Goal: Task Accomplishment & Management: Manage account settings

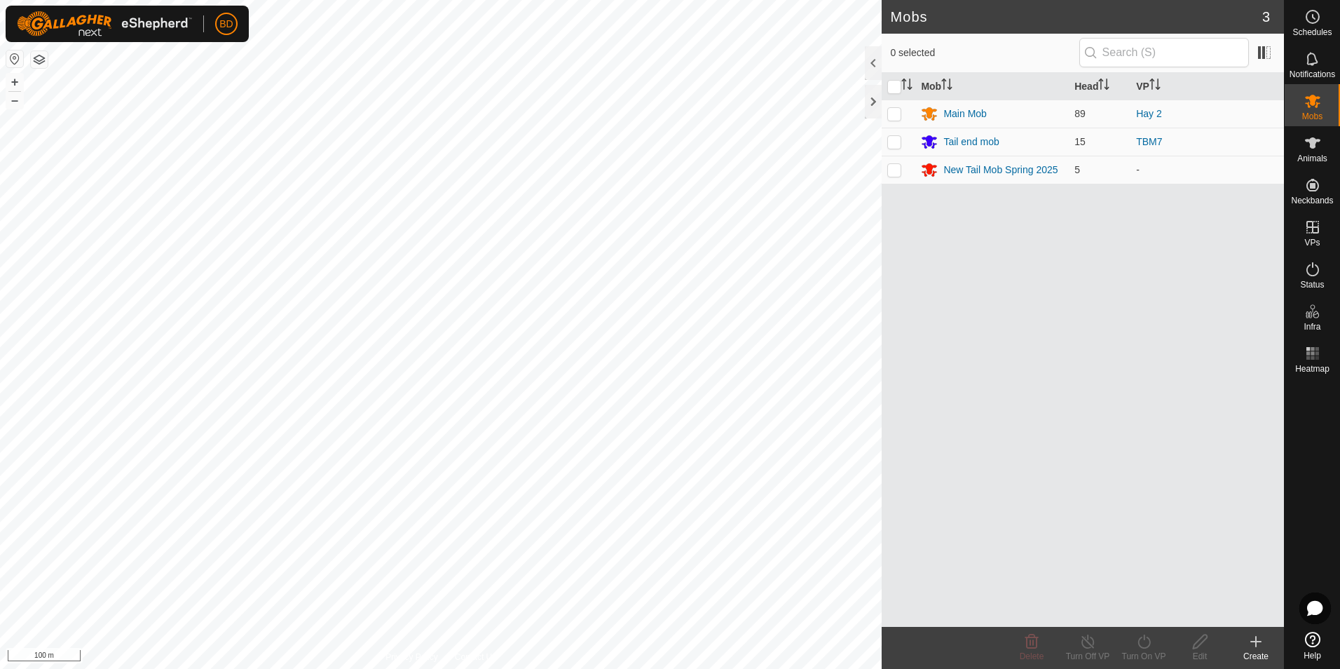
click at [1254, 646] on icon at bounding box center [1255, 641] width 17 height 17
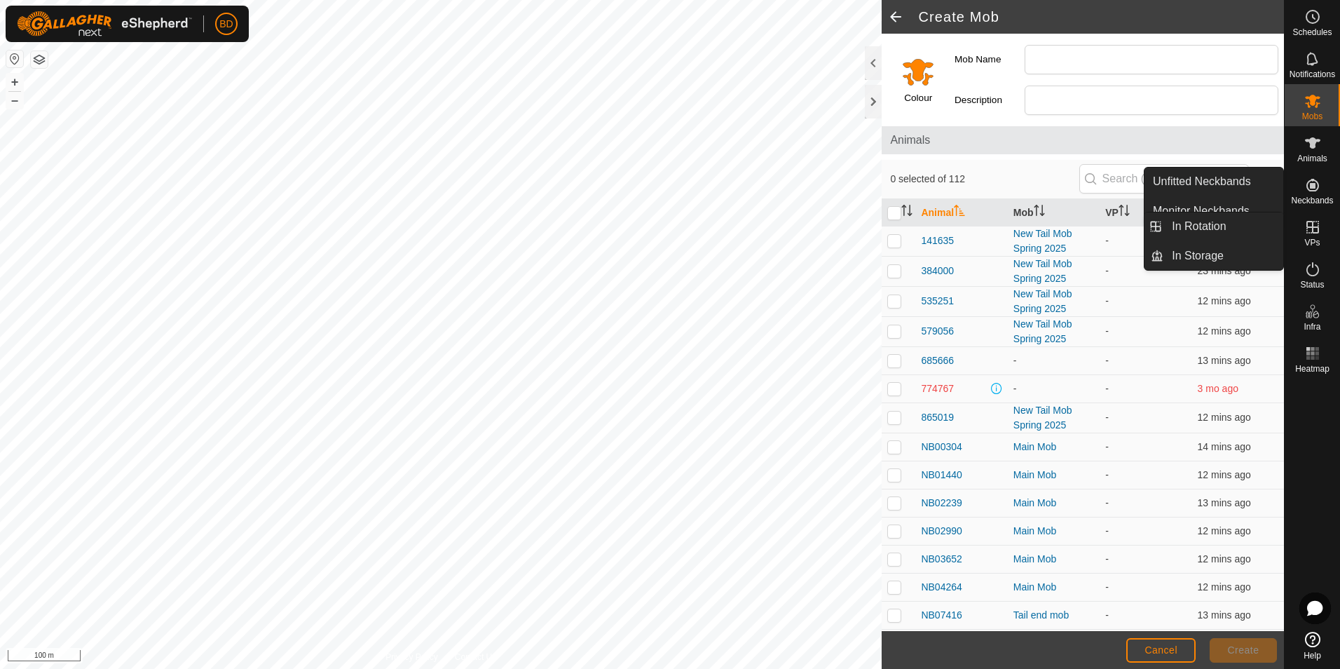
click at [1317, 231] on icon at bounding box center [1312, 227] width 17 height 17
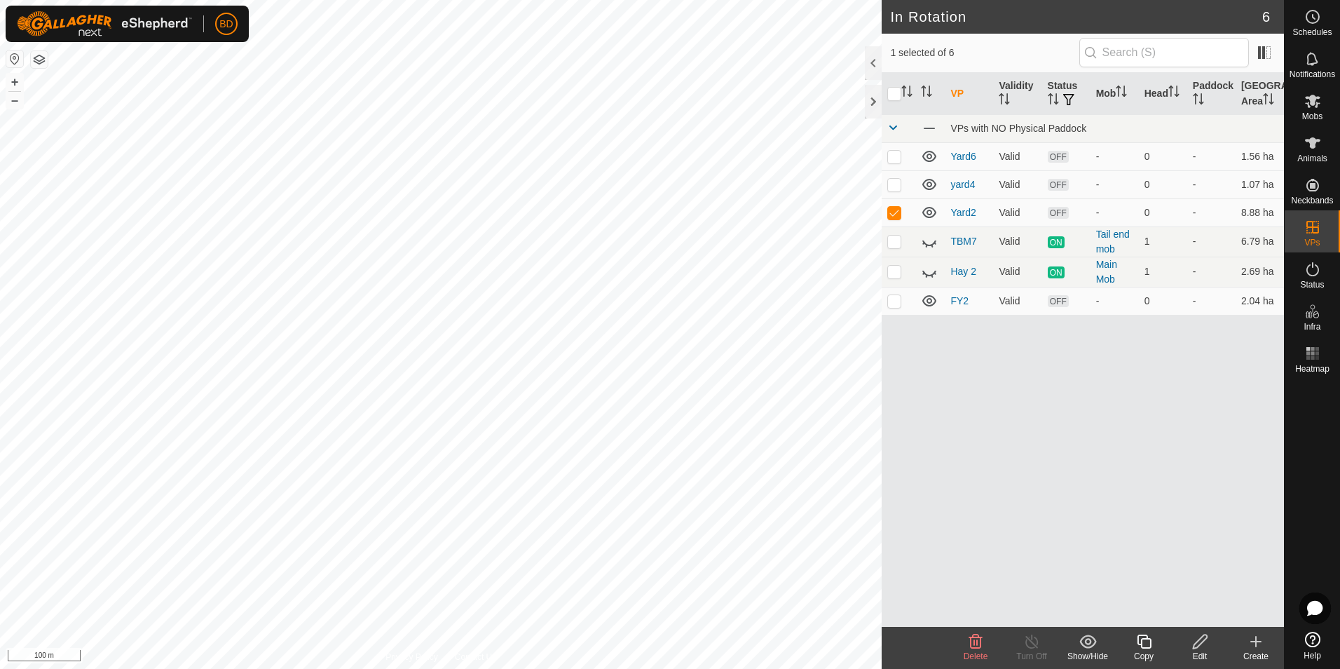
click at [979, 643] on icon at bounding box center [975, 641] width 17 height 17
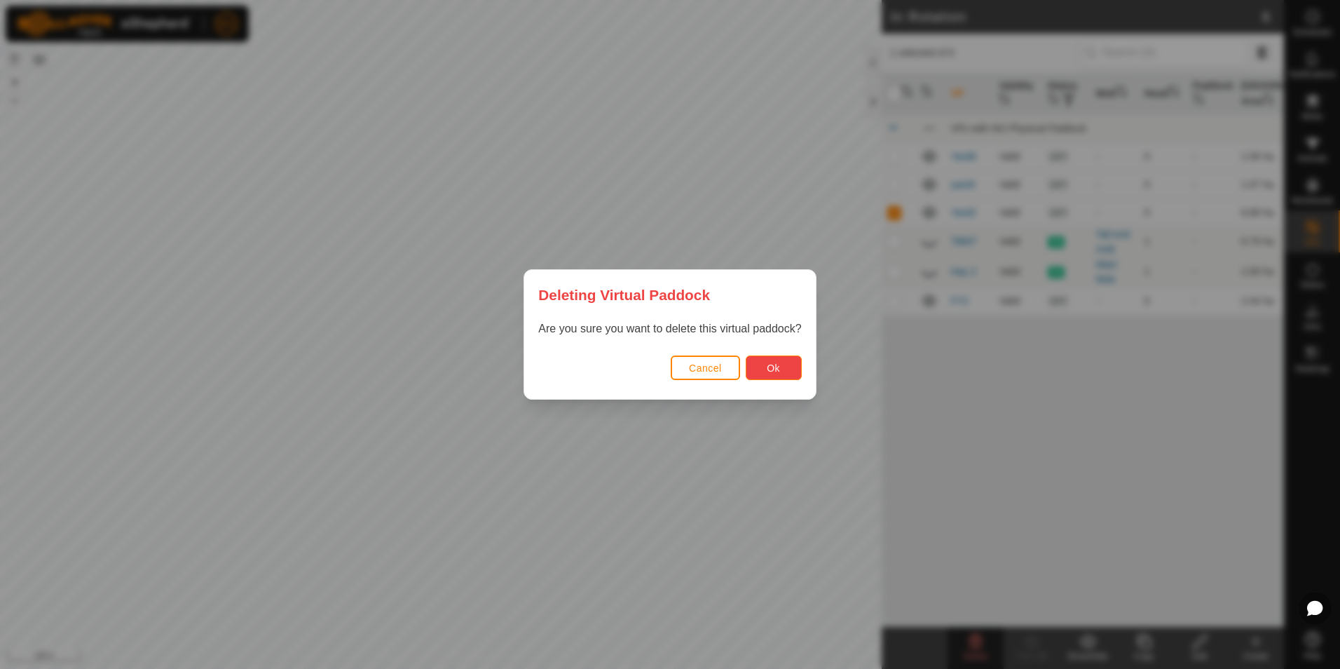
click at [776, 374] on span "Ok" at bounding box center [773, 367] width 13 height 11
checkbox input "false"
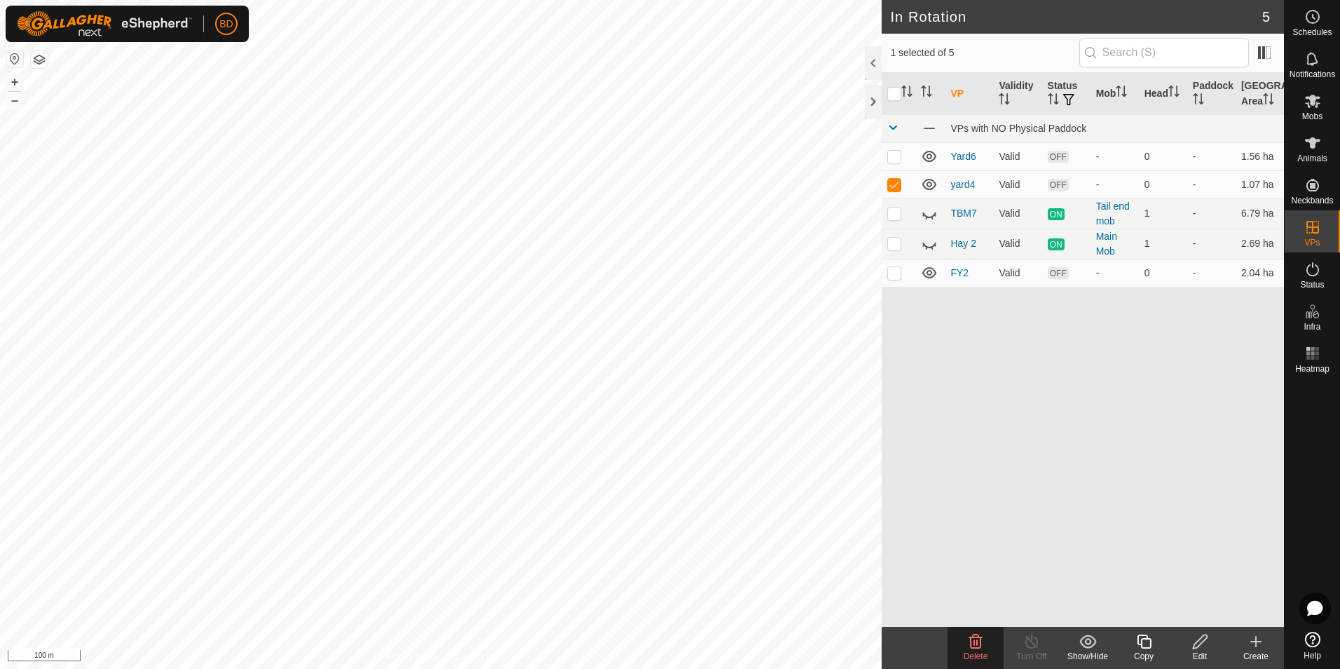
click at [978, 644] on icon at bounding box center [975, 641] width 17 height 17
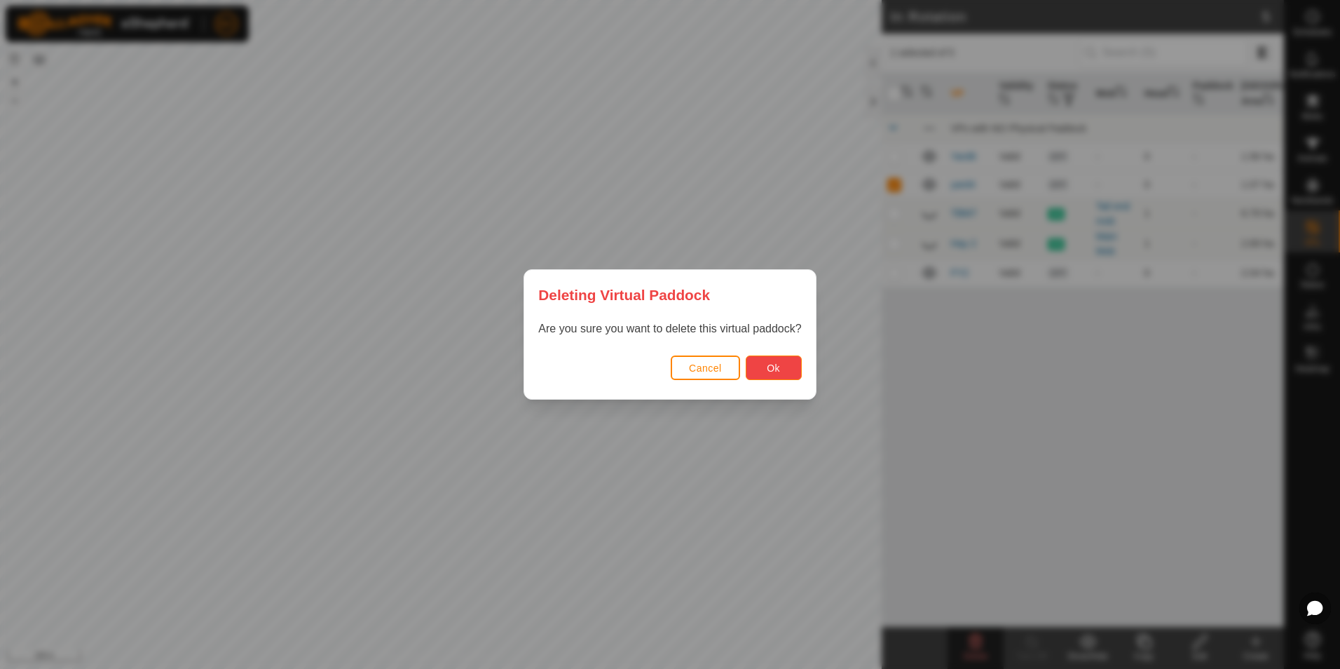
click at [788, 363] on button "Ok" at bounding box center [774, 367] width 56 height 25
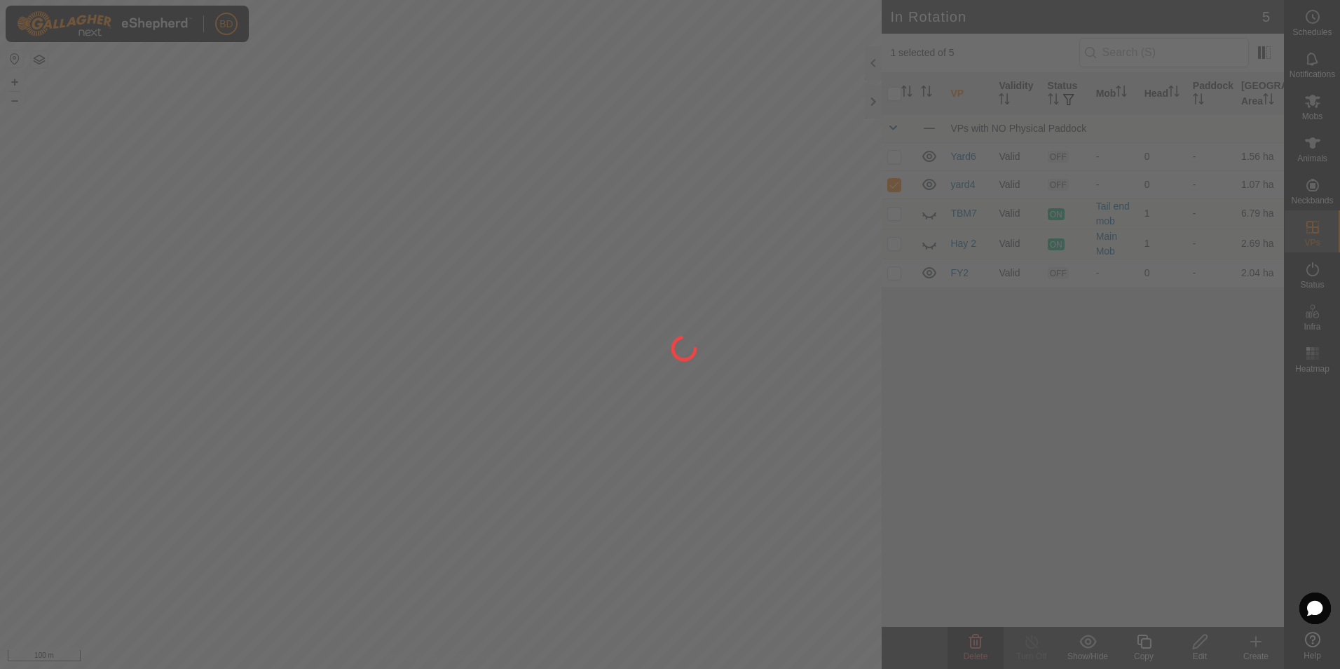
checkbox input "false"
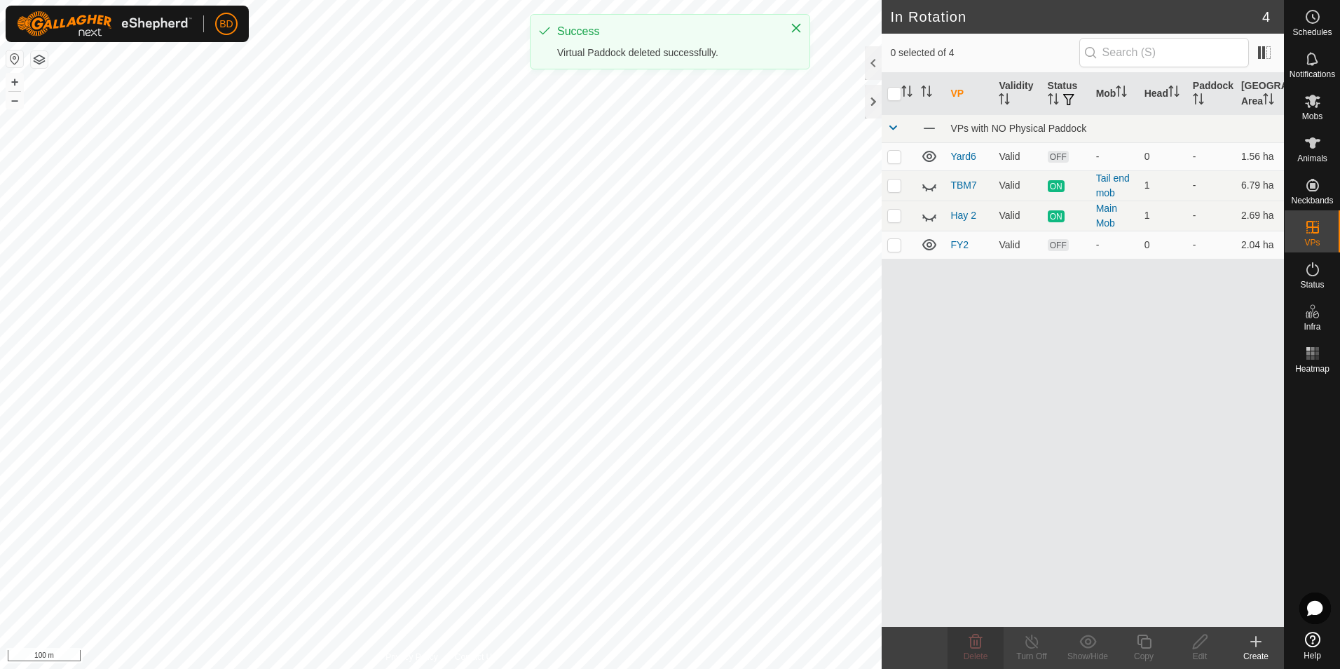
checkbox input "true"
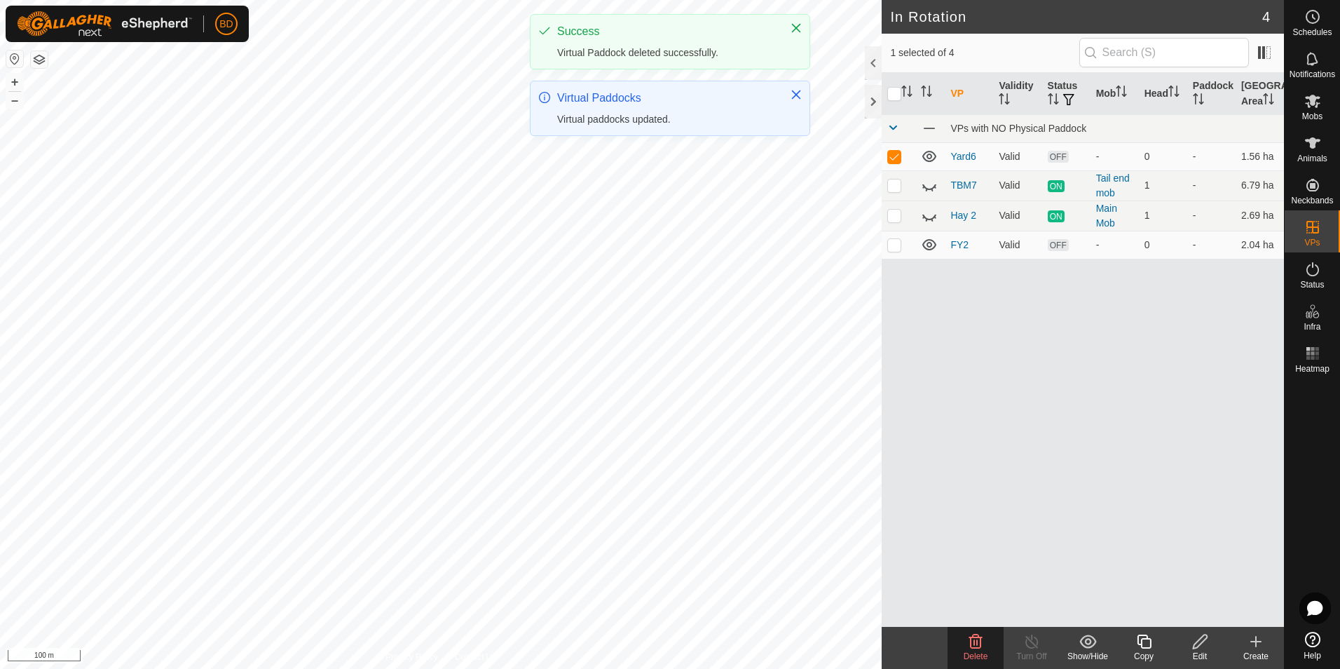
click at [977, 648] on icon at bounding box center [975, 641] width 13 height 14
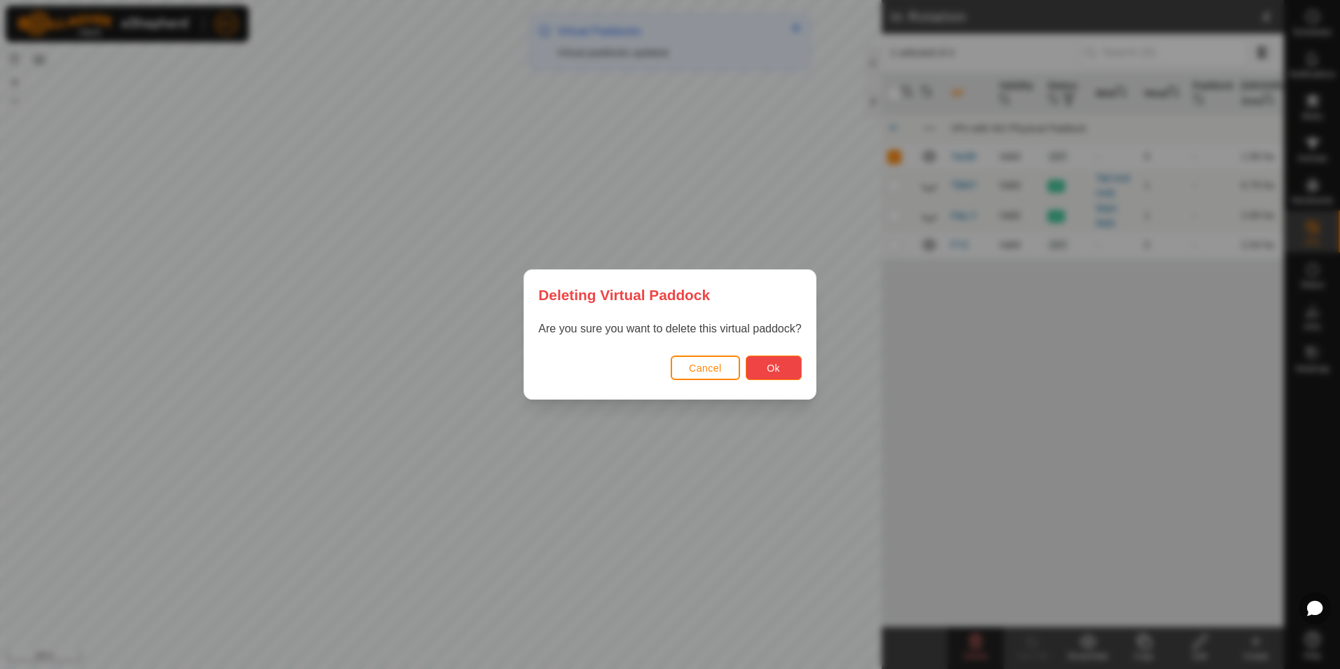
click at [778, 372] on span "Ok" at bounding box center [773, 367] width 13 height 11
checkbox input "false"
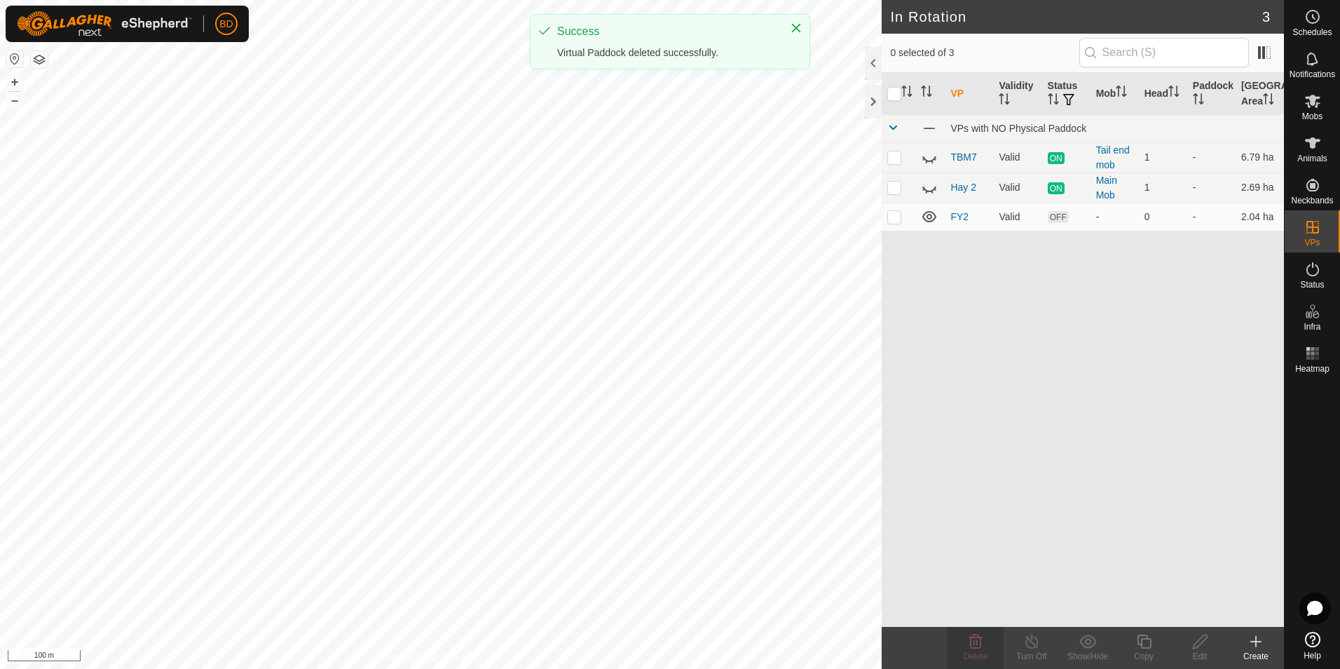
click at [1257, 648] on icon at bounding box center [1255, 641] width 17 height 17
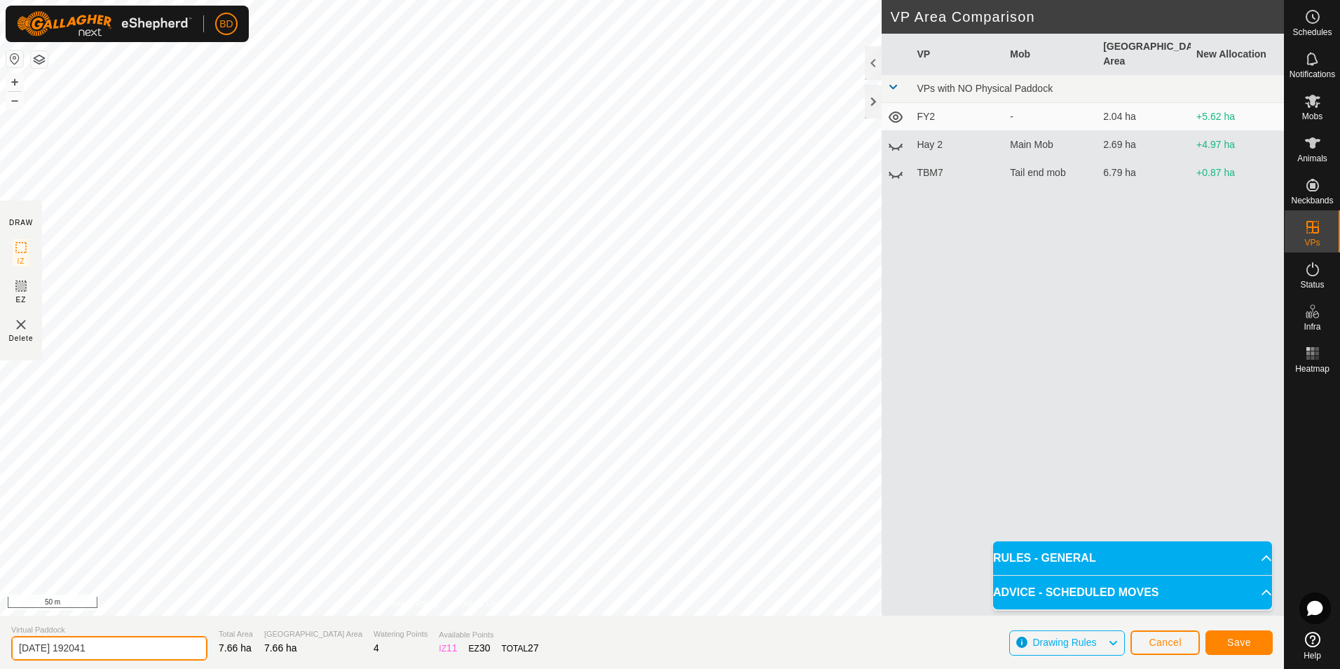
click at [120, 647] on input "[DATE] 192041" at bounding box center [109, 648] width 196 height 25
drag, startPoint x: 125, startPoint y: 647, endPoint x: -3, endPoint y: 648, distance: 127.6
click at [0, 648] on html "BD Schedules Notifications Mobs Animals Neckbands VPs Status Infra Heatmap Help…" at bounding box center [670, 334] width 1340 height 669
type input "Pines1"
click at [1256, 646] on button "Save" at bounding box center [1238, 642] width 67 height 25
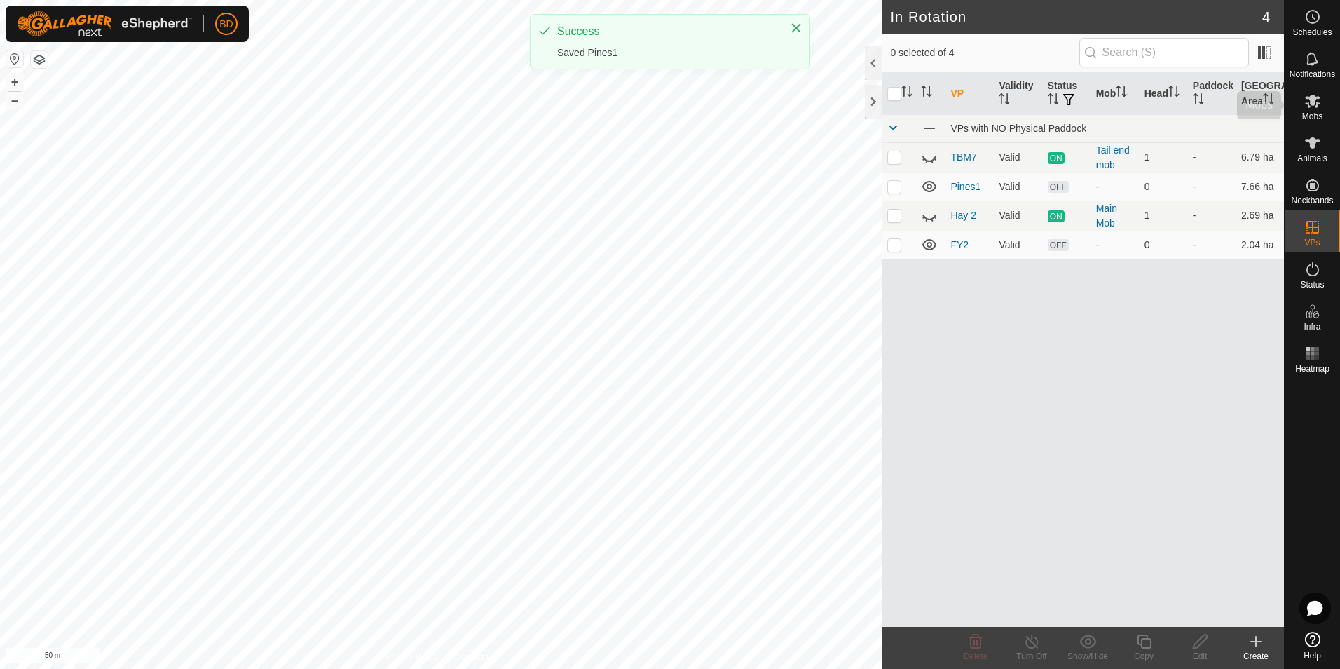
drag, startPoint x: 1313, startPoint y: 111, endPoint x: 1307, endPoint y: 117, distance: 8.9
click at [1314, 111] on es-mob-svg-icon at bounding box center [1312, 101] width 25 height 22
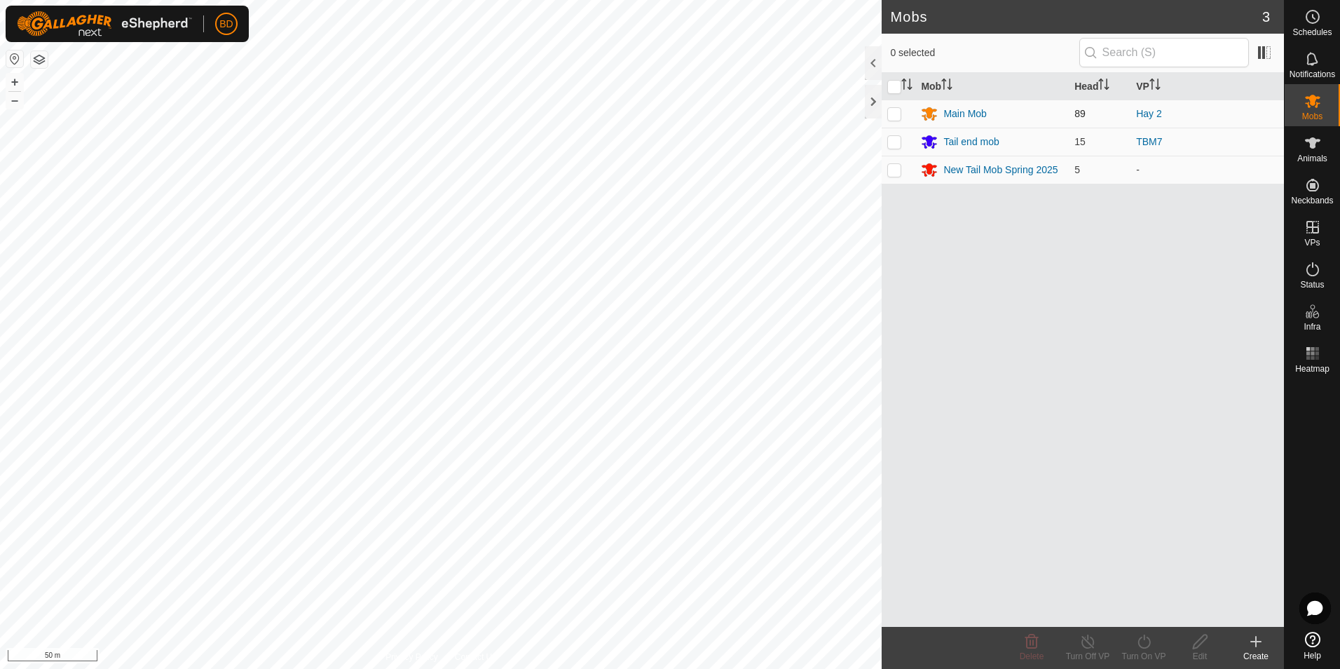
click at [896, 114] on p-checkbox at bounding box center [894, 113] width 14 height 11
checkbox input "true"
click at [897, 139] on p-checkbox at bounding box center [894, 141] width 14 height 11
checkbox input "true"
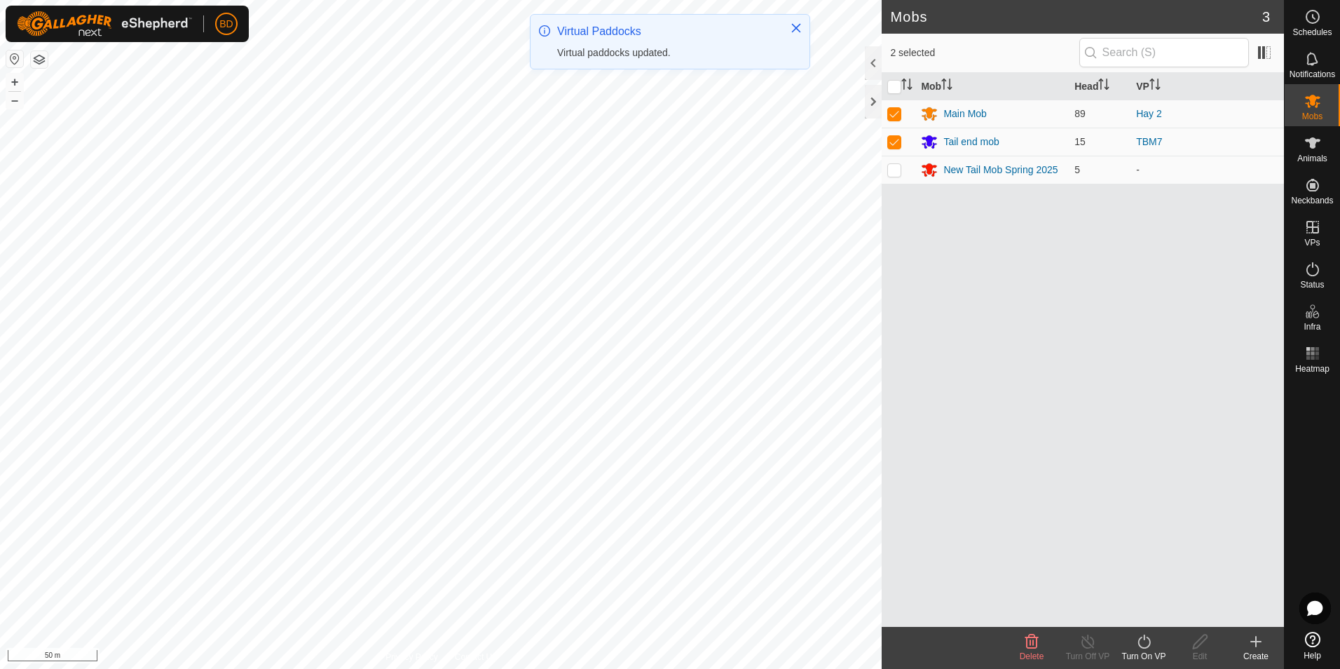
click at [1147, 650] on div "Turn On VP" at bounding box center [1144, 656] width 56 height 13
click at [1154, 609] on link "Now" at bounding box center [1185, 610] width 139 height 28
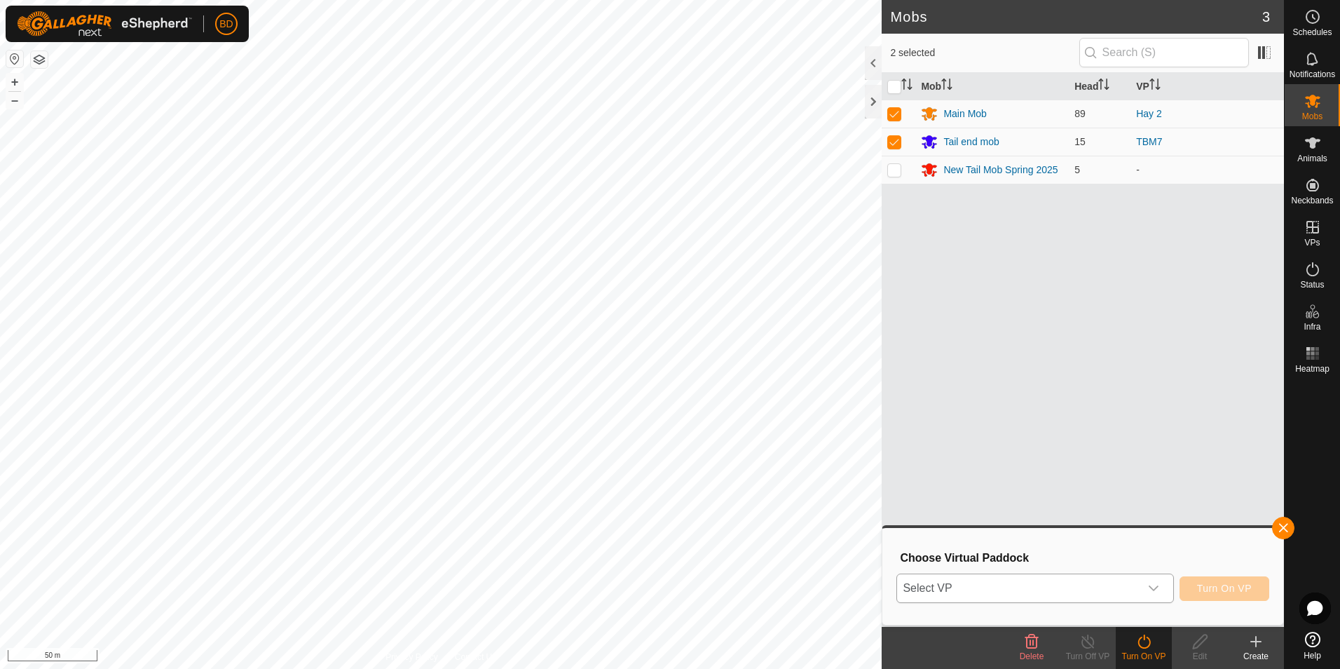
click at [1163, 591] on div "dropdown trigger" at bounding box center [1154, 588] width 28 height 28
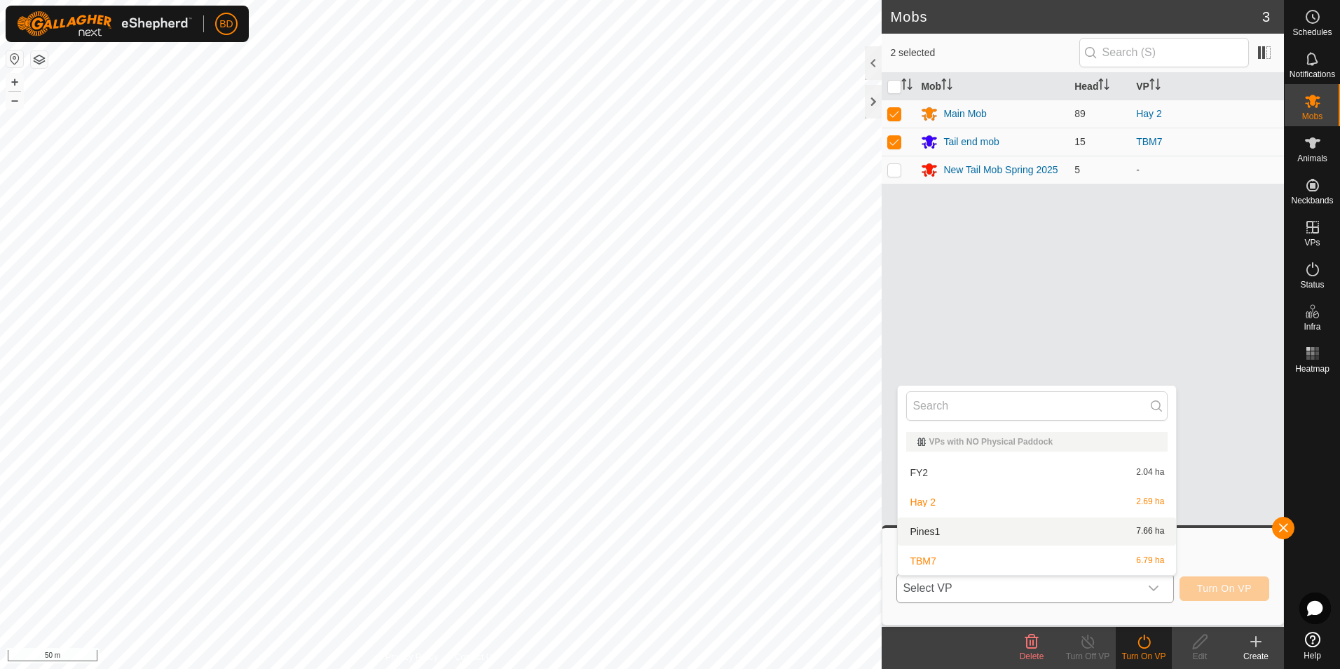
click at [985, 533] on li "Pines1 7.66 ha" at bounding box center [1037, 531] width 278 height 28
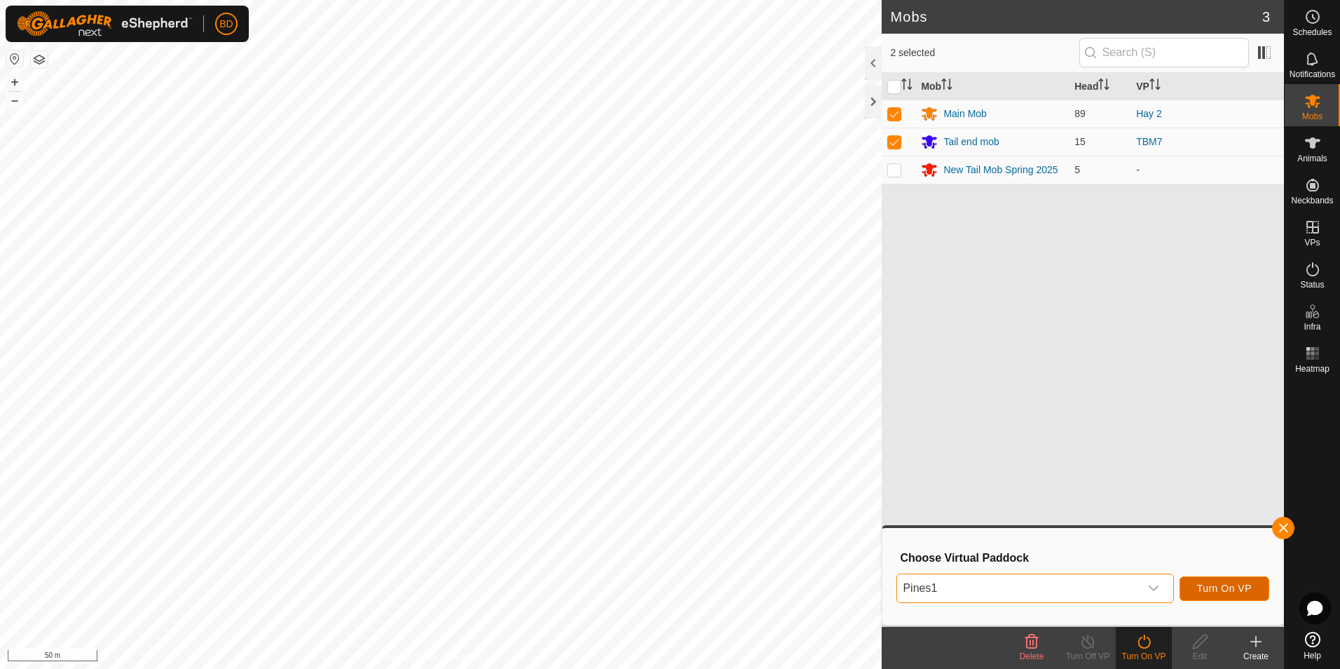
click at [1224, 588] on span "Turn On VP" at bounding box center [1224, 587] width 55 height 11
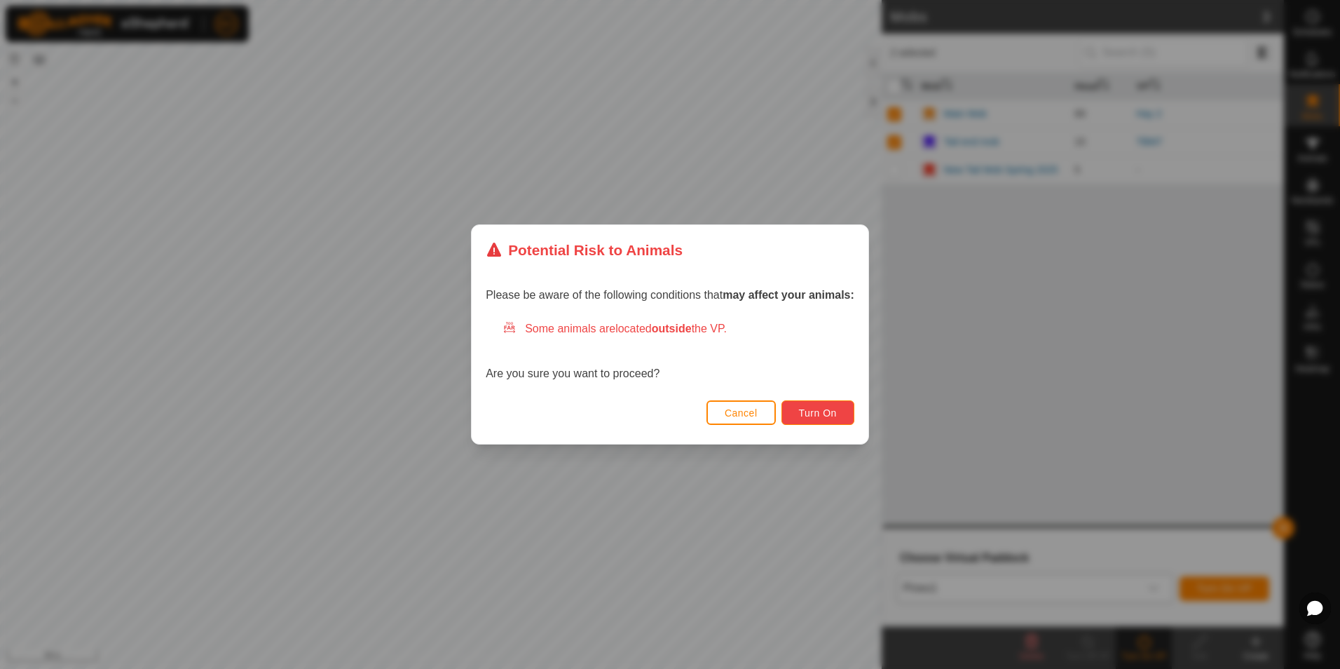
click at [823, 413] on span "Turn On" at bounding box center [818, 412] width 38 height 11
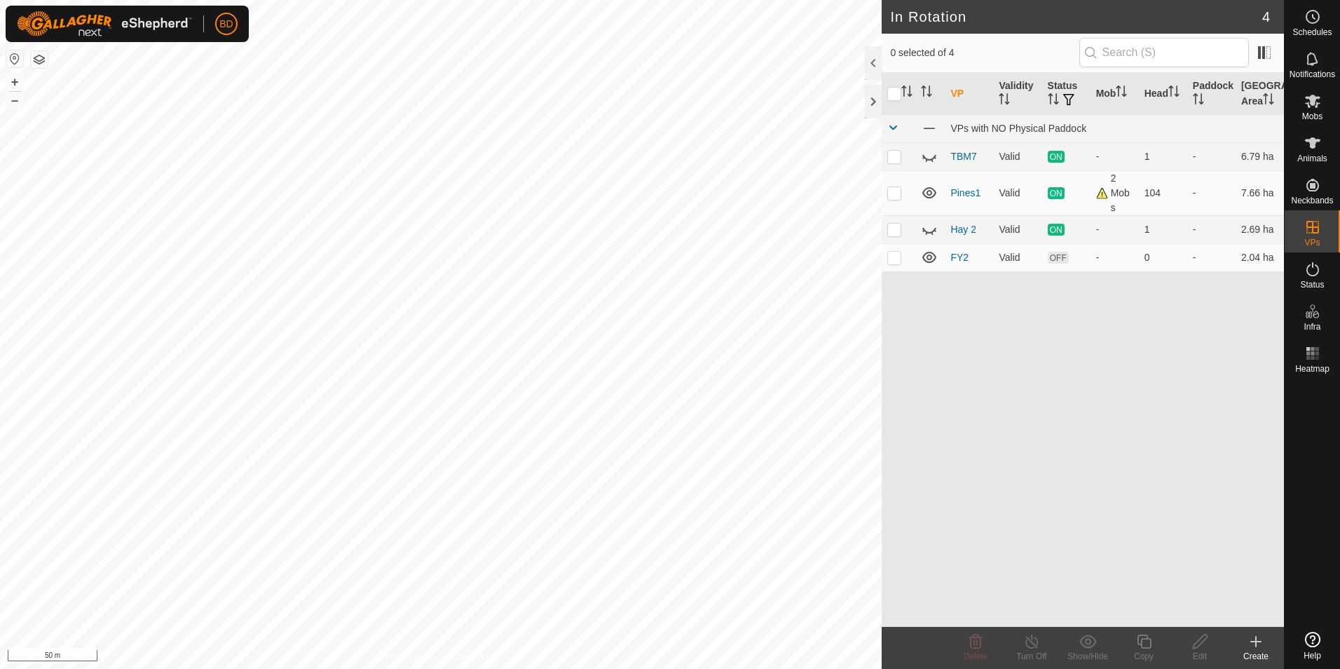
checkbox input "true"
click at [1153, 649] on copy-svg-icon at bounding box center [1144, 641] width 56 height 17
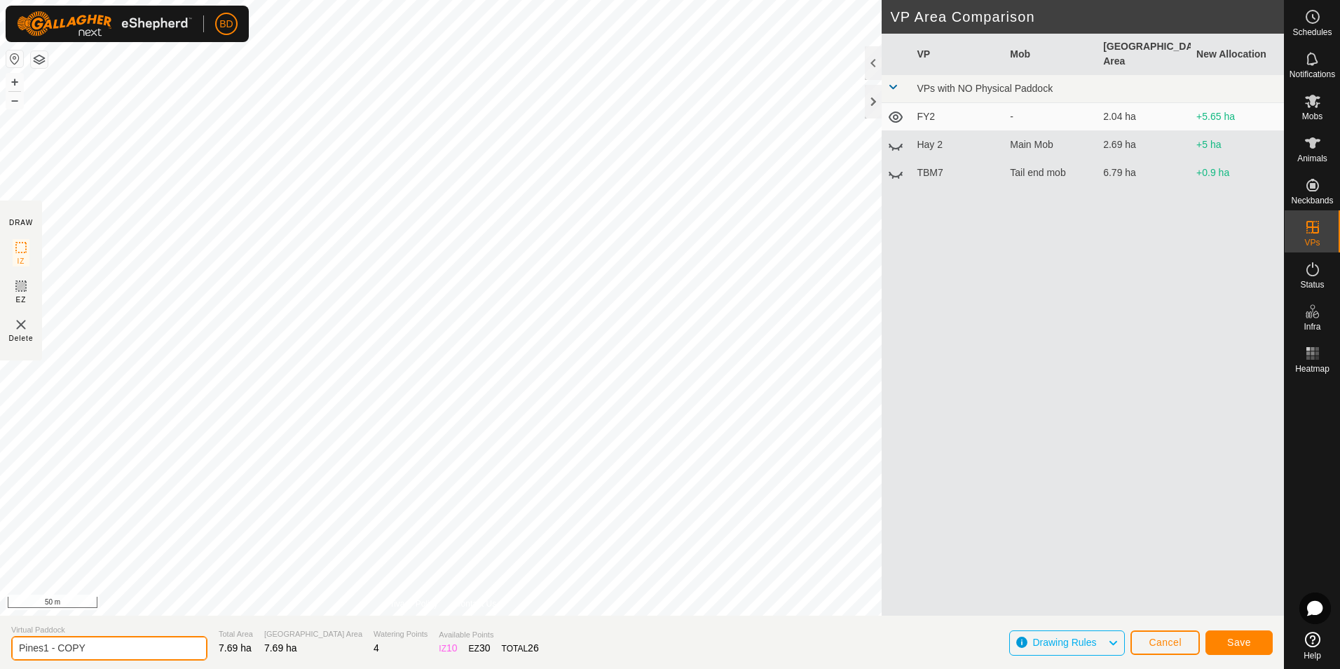
click at [84, 650] on input "Pines1 - COPY" at bounding box center [109, 648] width 196 height 25
drag, startPoint x: 86, startPoint y: 648, endPoint x: 44, endPoint y: 652, distance: 42.3
click at [44, 652] on input "Pines1 - COPY" at bounding box center [109, 648] width 196 height 25
type input "Pines2"
click at [1243, 648] on button "Save" at bounding box center [1238, 642] width 67 height 25
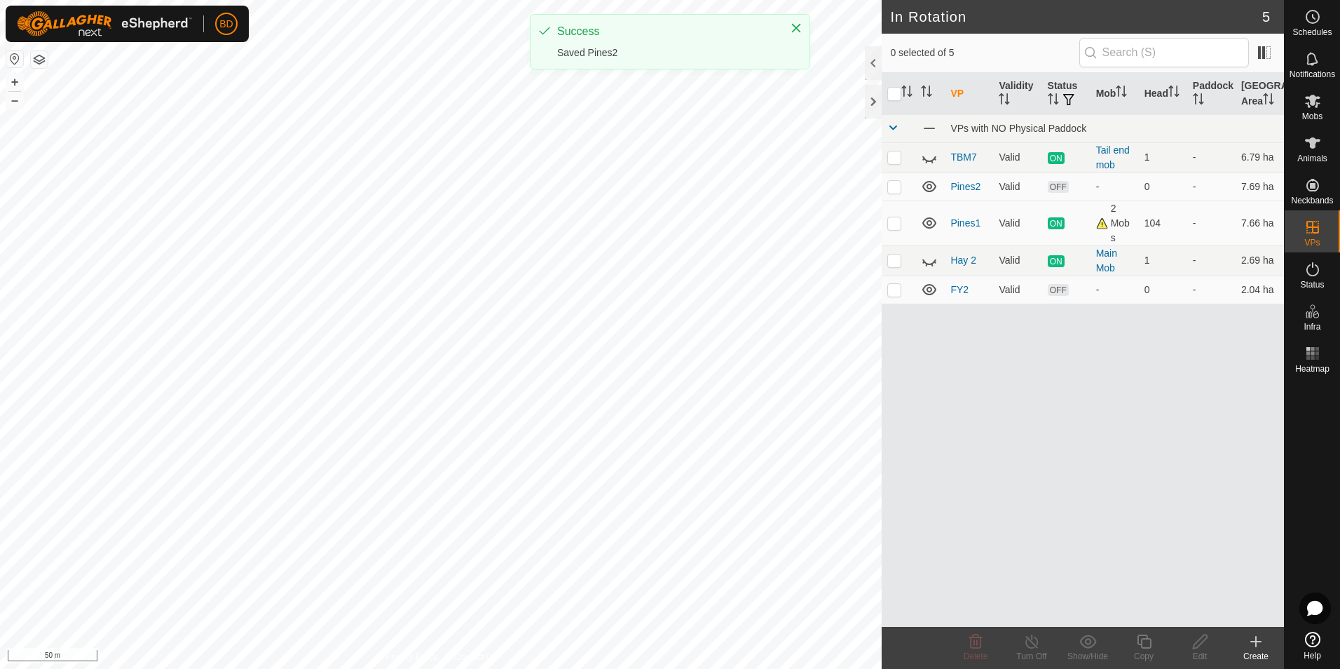
checkbox input "true"
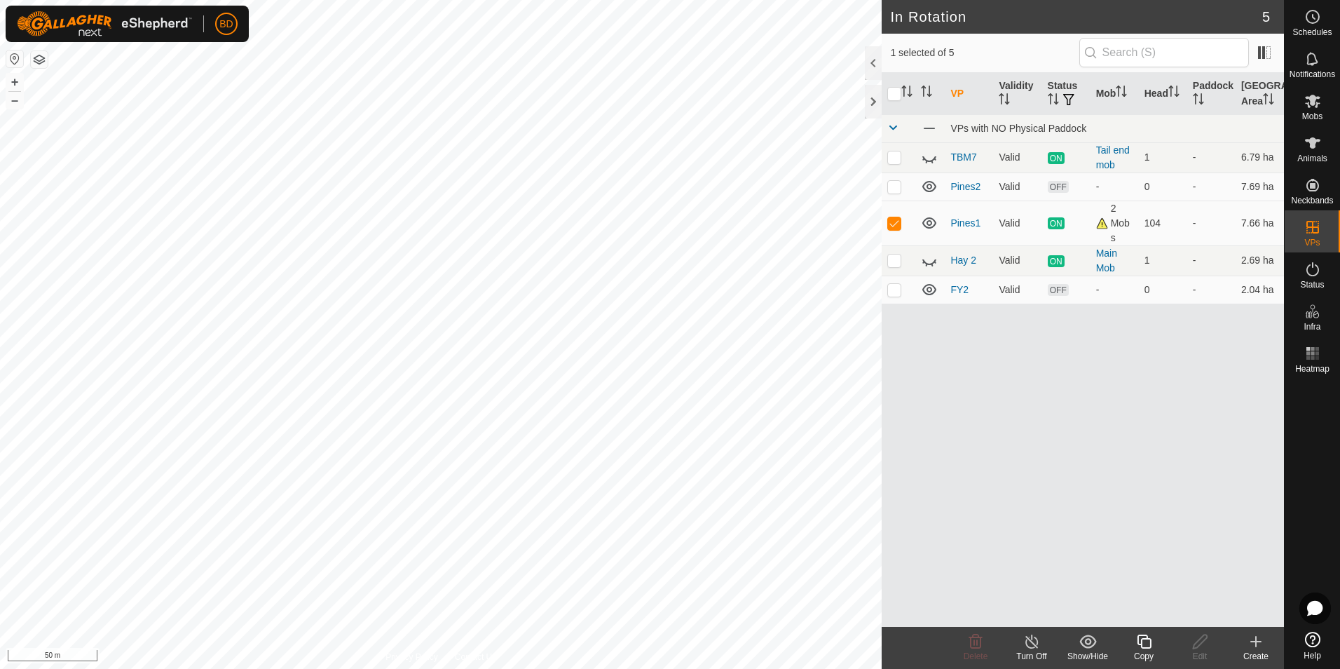
click at [1034, 652] on div "Turn Off" at bounding box center [1032, 656] width 56 height 13
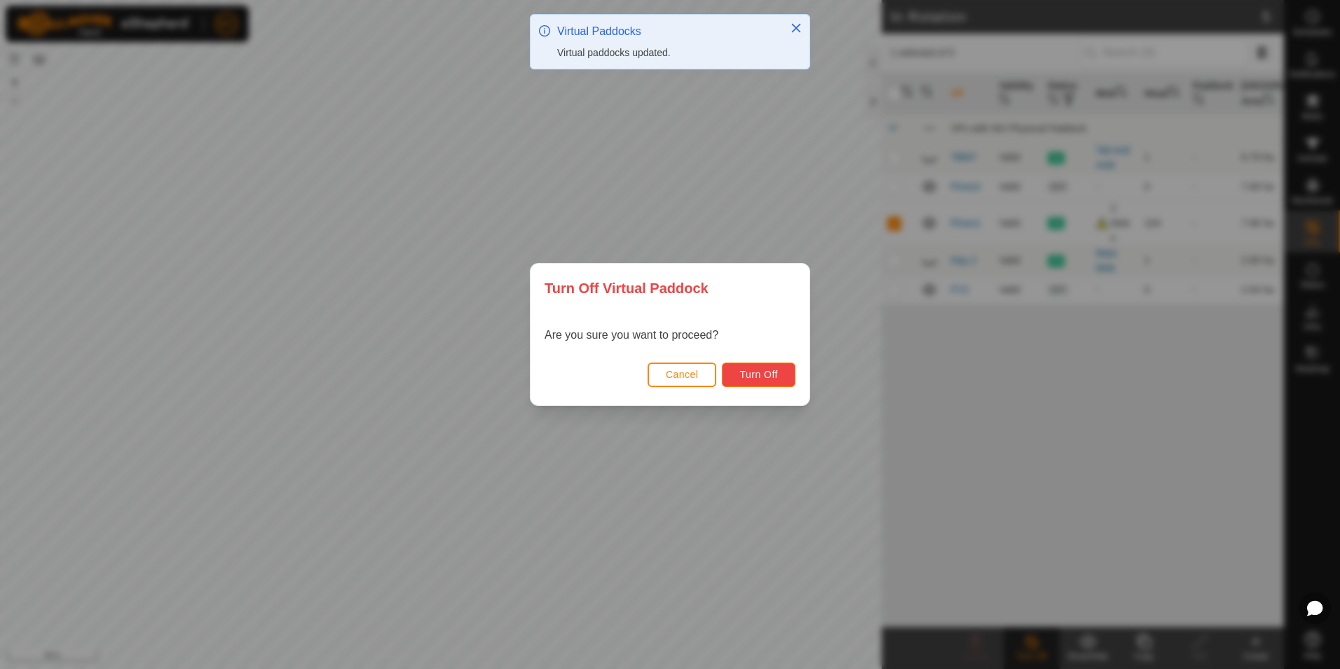
click at [745, 372] on span "Turn Off" at bounding box center [758, 374] width 39 height 11
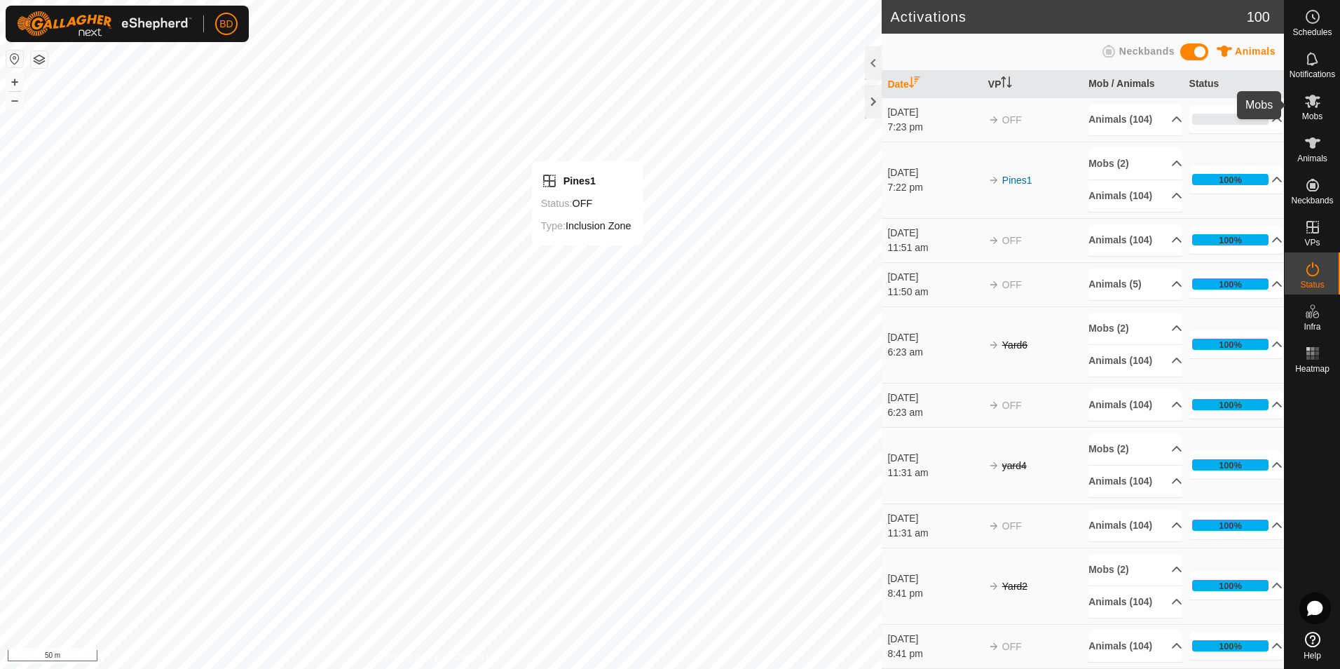
click at [1315, 113] on span "Mobs" at bounding box center [1312, 116] width 20 height 8
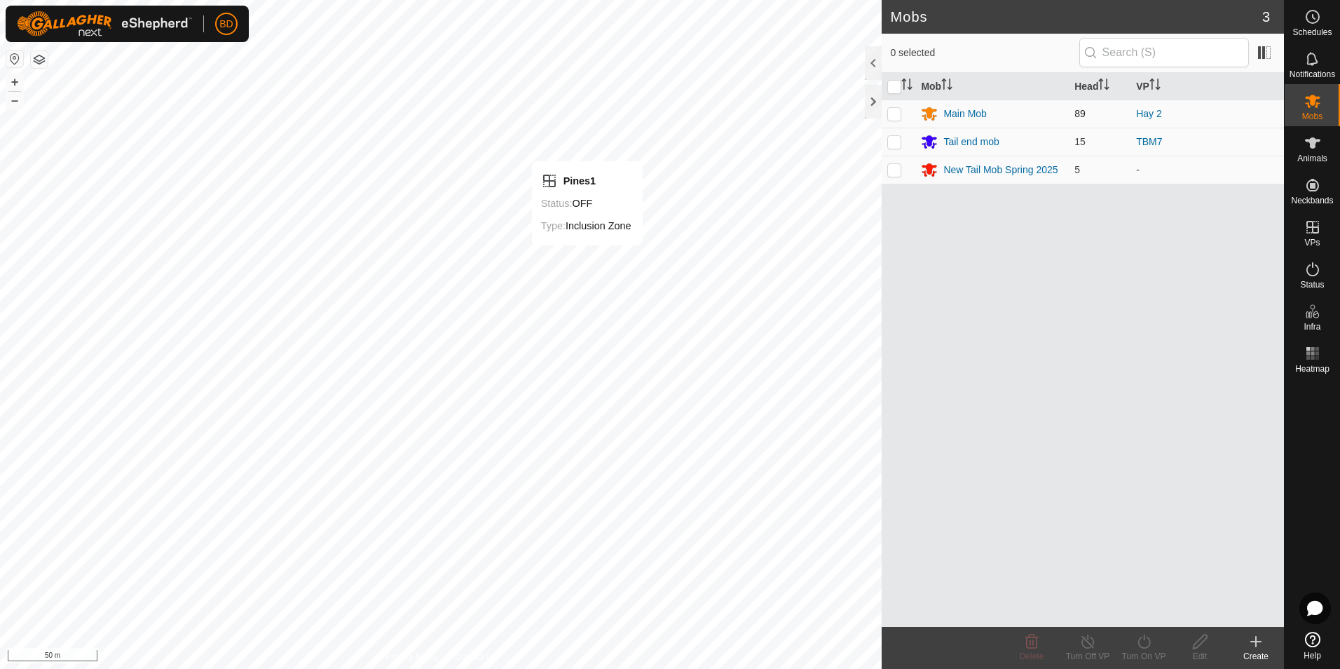
click at [896, 113] on p-checkbox at bounding box center [894, 113] width 14 height 11
checkbox input "true"
click at [899, 140] on p-checkbox at bounding box center [894, 141] width 14 height 11
checkbox input "true"
click at [1158, 655] on div "Turn On VP" at bounding box center [1144, 656] width 56 height 13
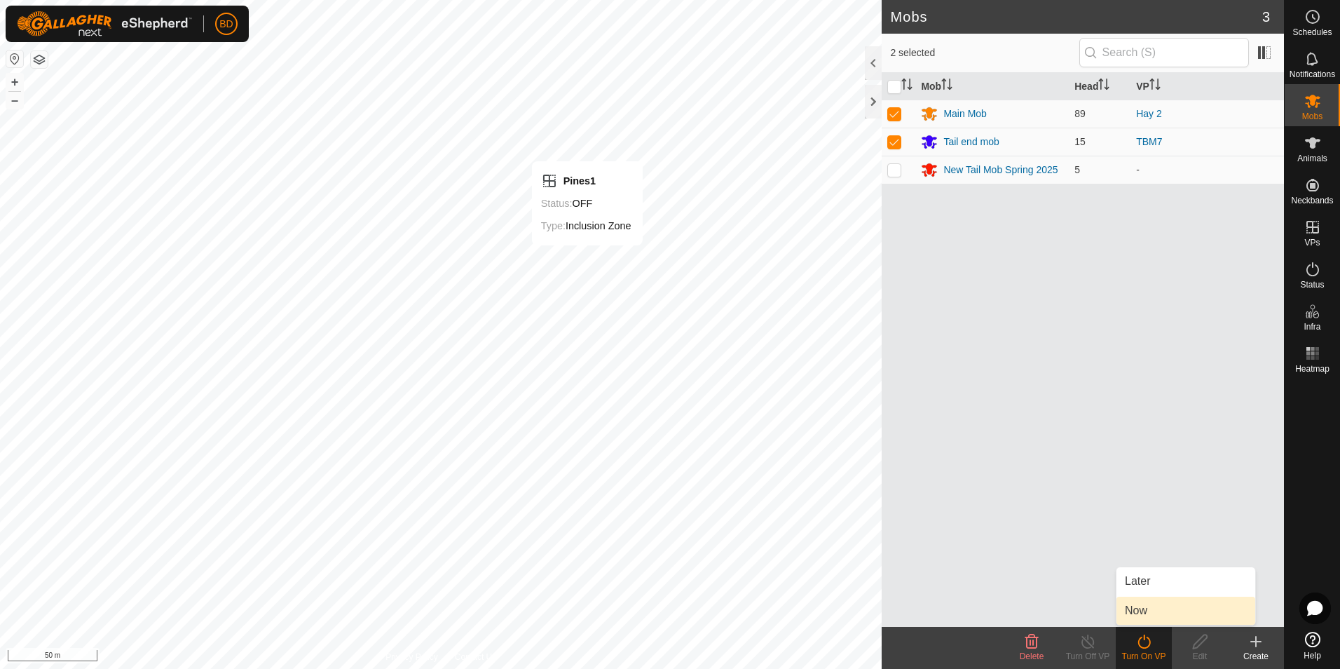
click at [1154, 617] on link "Now" at bounding box center [1185, 610] width 139 height 28
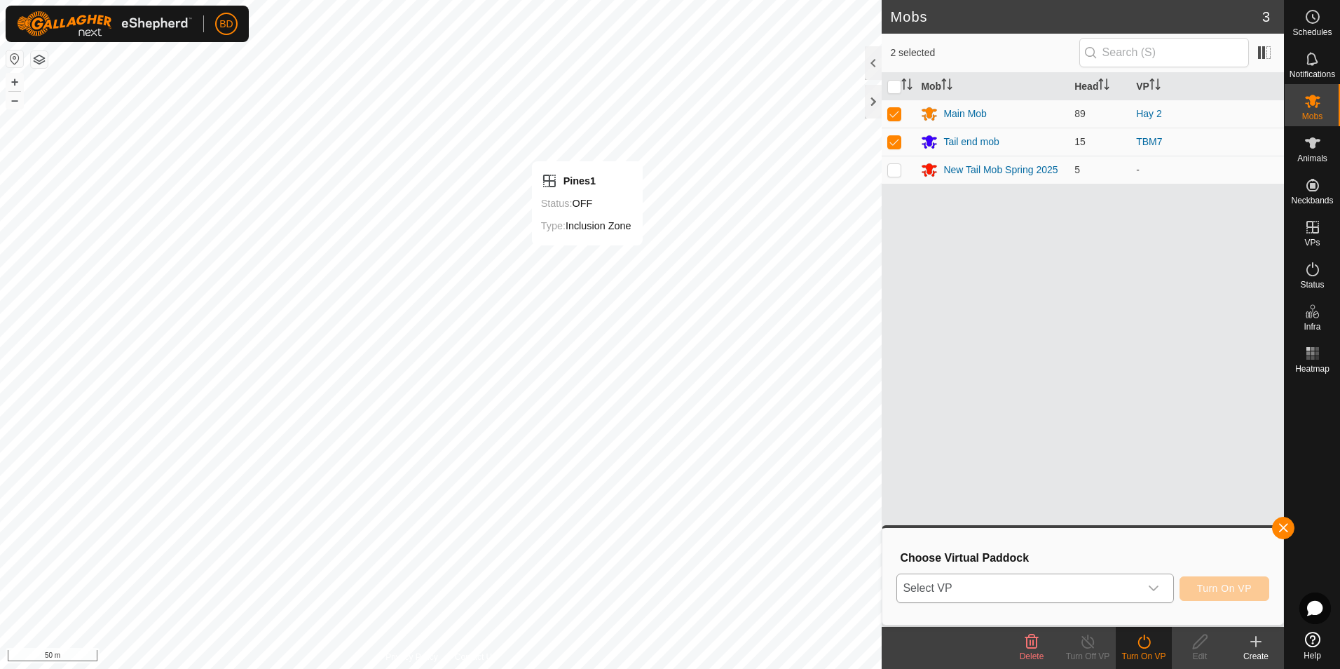
click at [1159, 584] on icon "dropdown trigger" at bounding box center [1153, 587] width 11 height 11
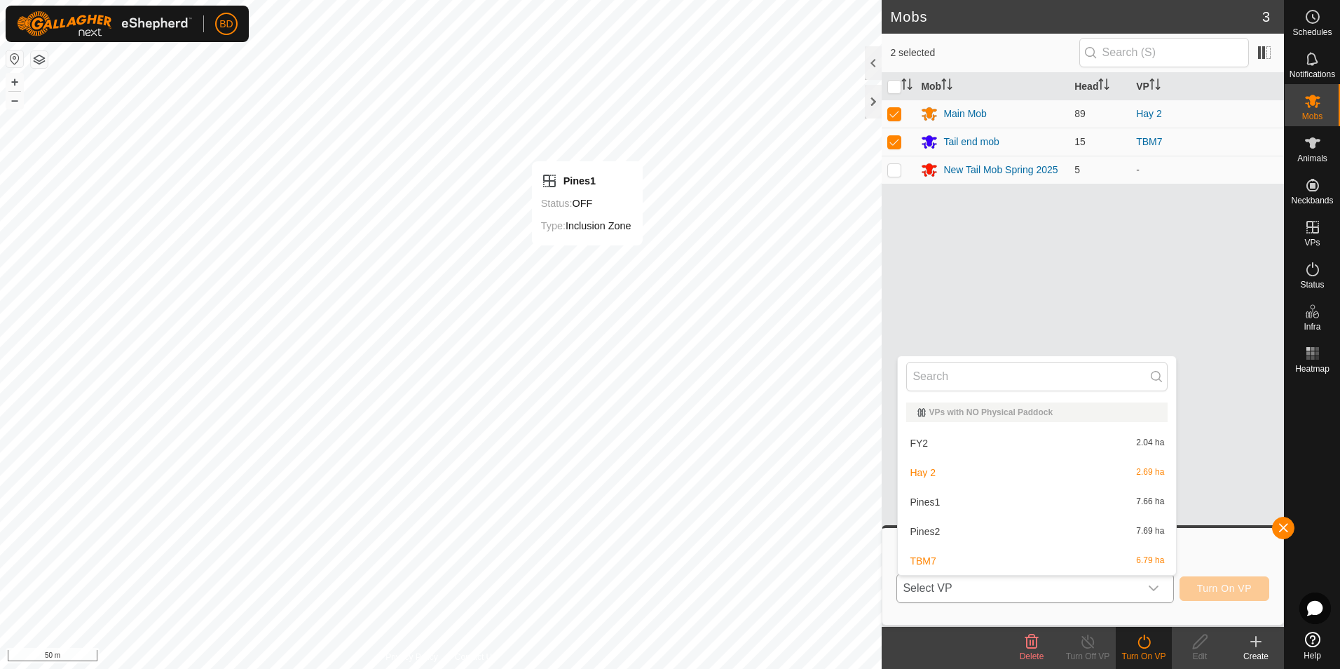
click at [945, 530] on li "Pines2 7.69 ha" at bounding box center [1037, 531] width 278 height 28
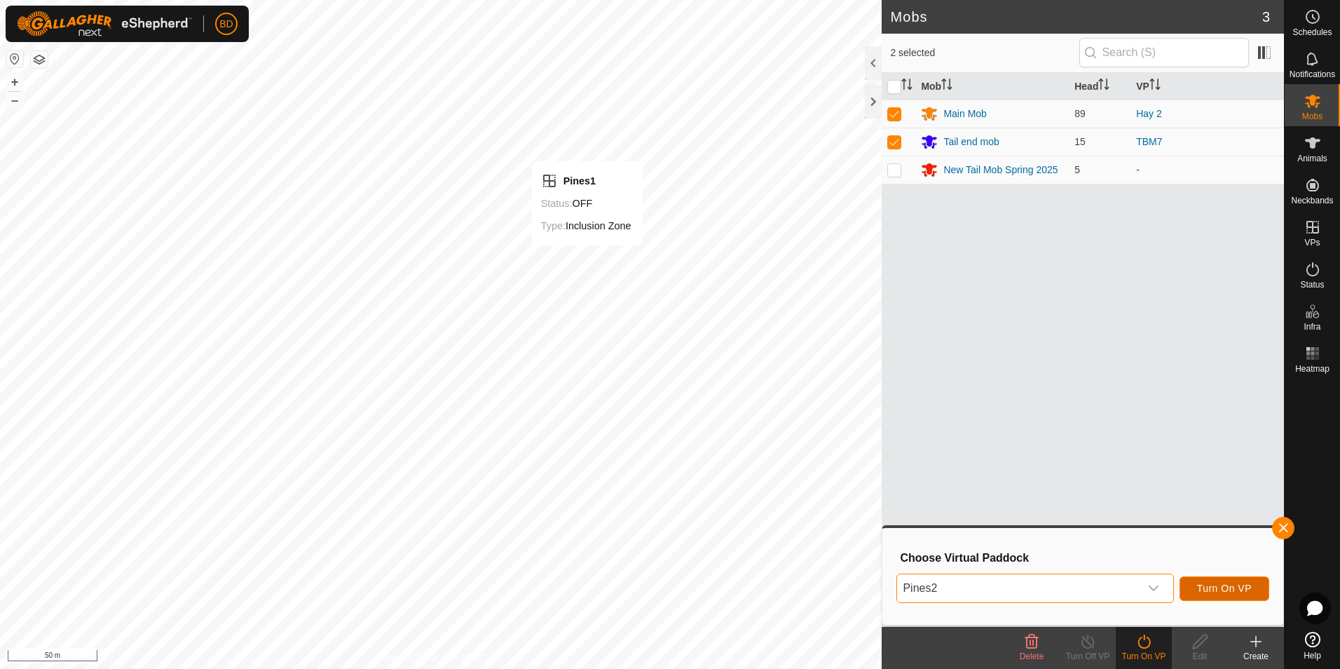
click at [1237, 588] on span "Turn On VP" at bounding box center [1224, 587] width 55 height 11
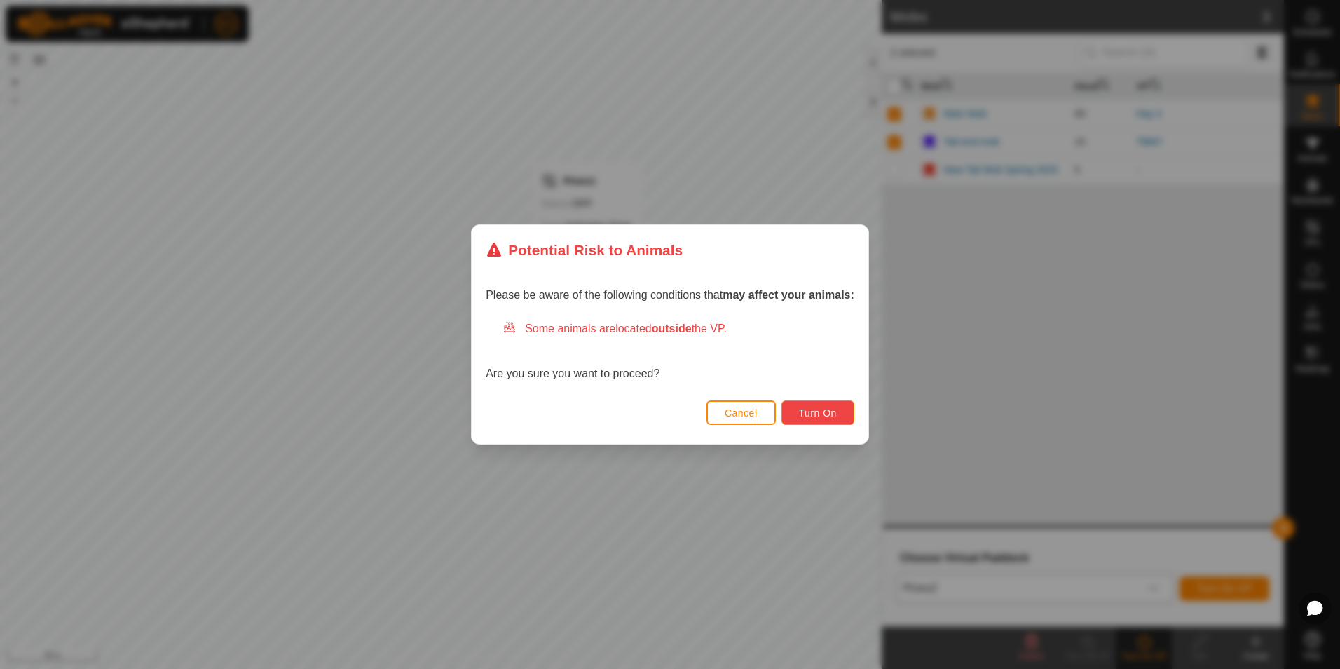
click at [800, 420] on button "Turn On" at bounding box center [817, 412] width 73 height 25
